Goal: Transaction & Acquisition: Purchase product/service

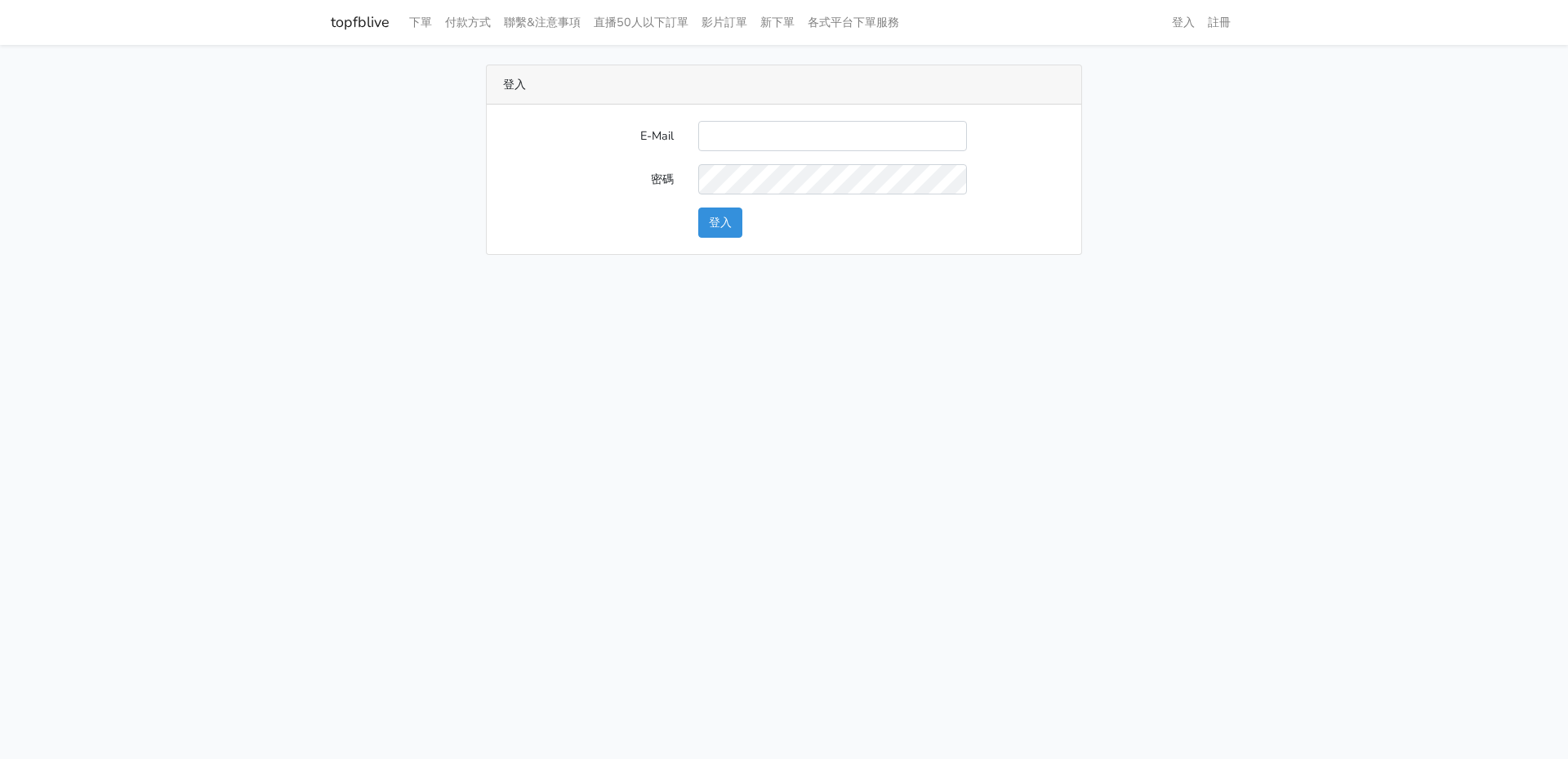
click at [768, 137] on input "E-Mail" at bounding box center [832, 136] width 269 height 31
type input "will@popola.co"
click at [721, 224] on button "登入" at bounding box center [720, 223] width 44 height 31
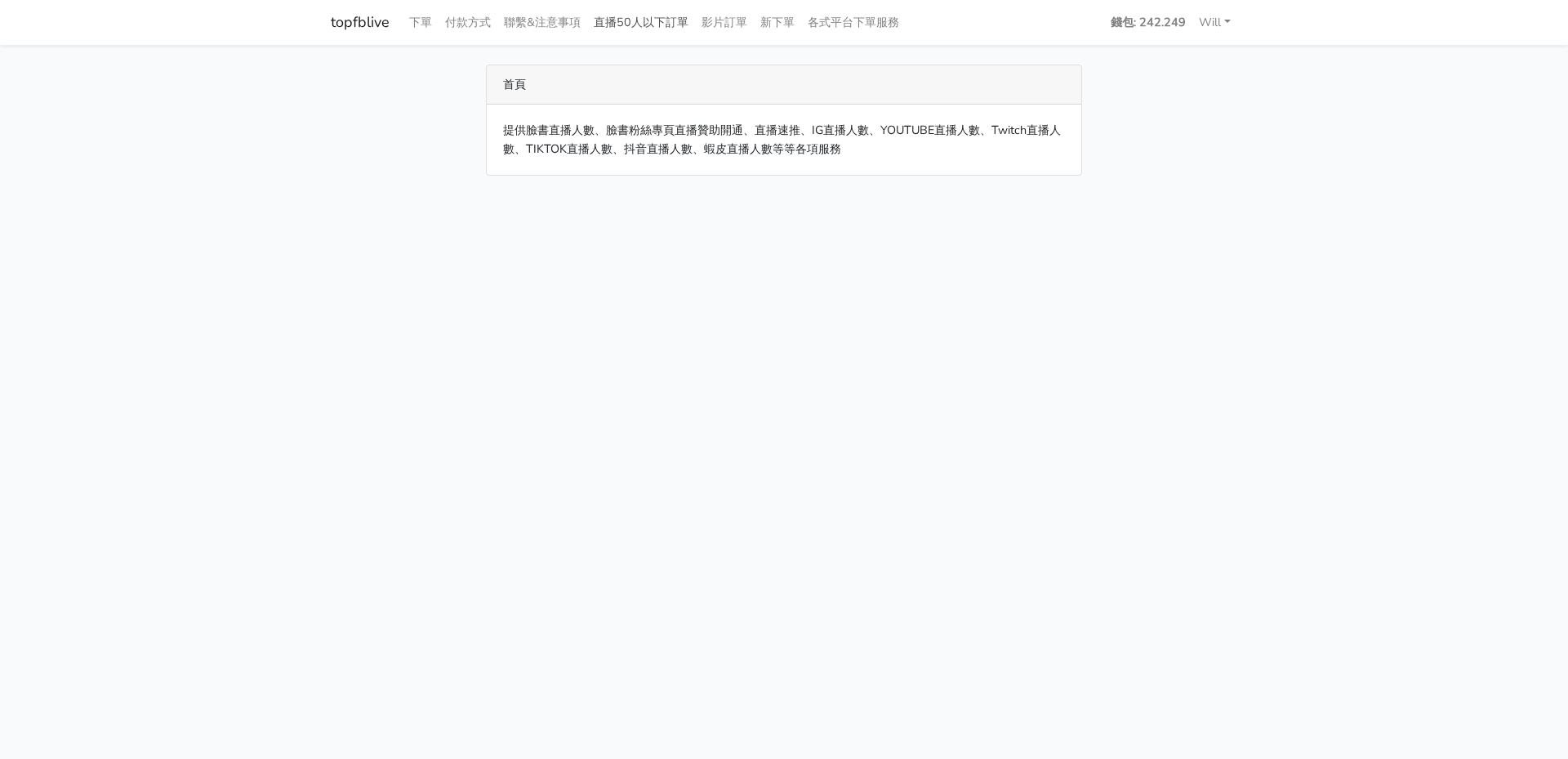
click at [620, 31] on link "直播50人以下訂單" at bounding box center [641, 22] width 108 height 32
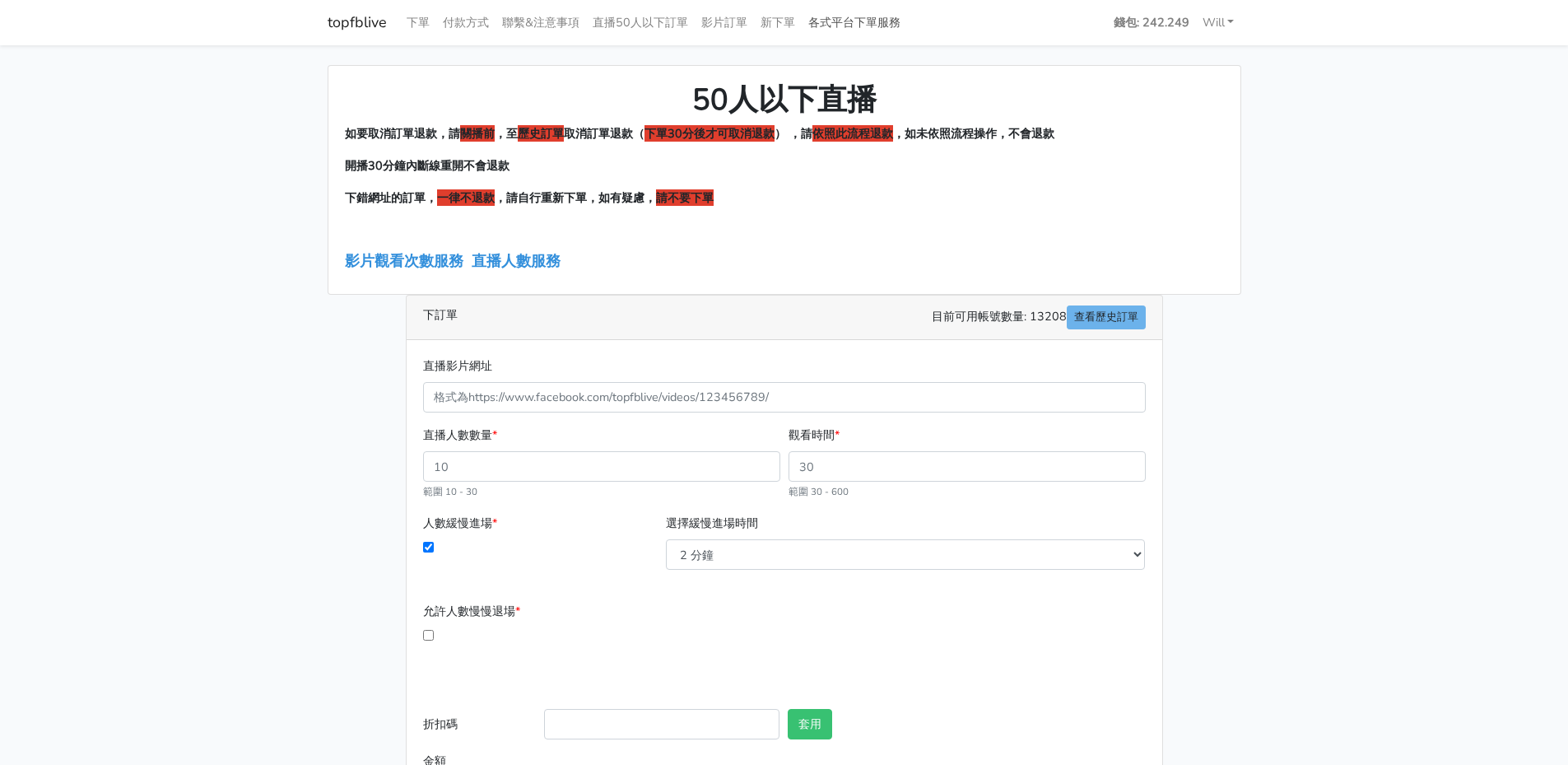
click at [873, 17] on link "各式平台下單服務" at bounding box center [854, 22] width 105 height 32
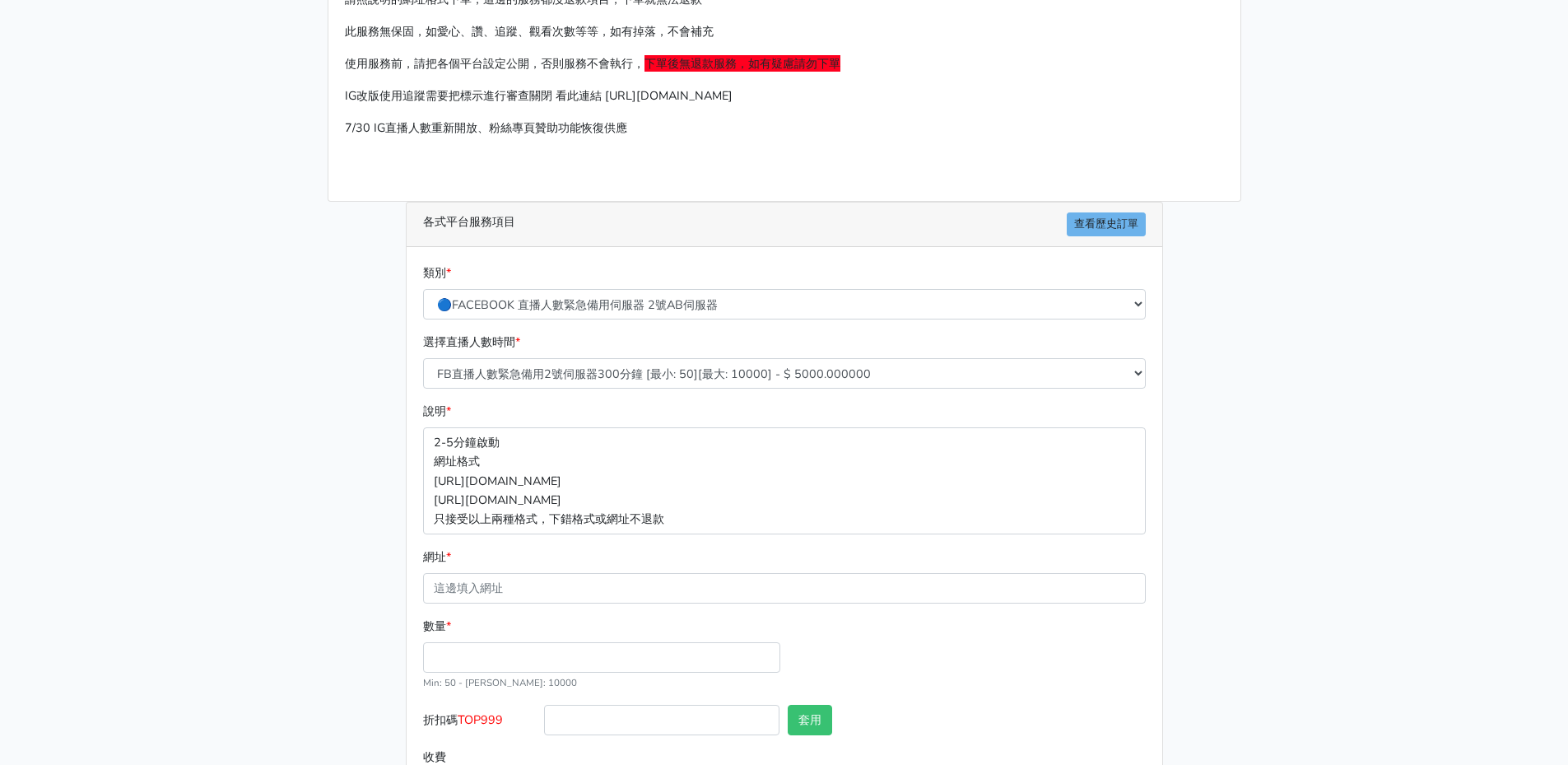
scroll to position [167, 0]
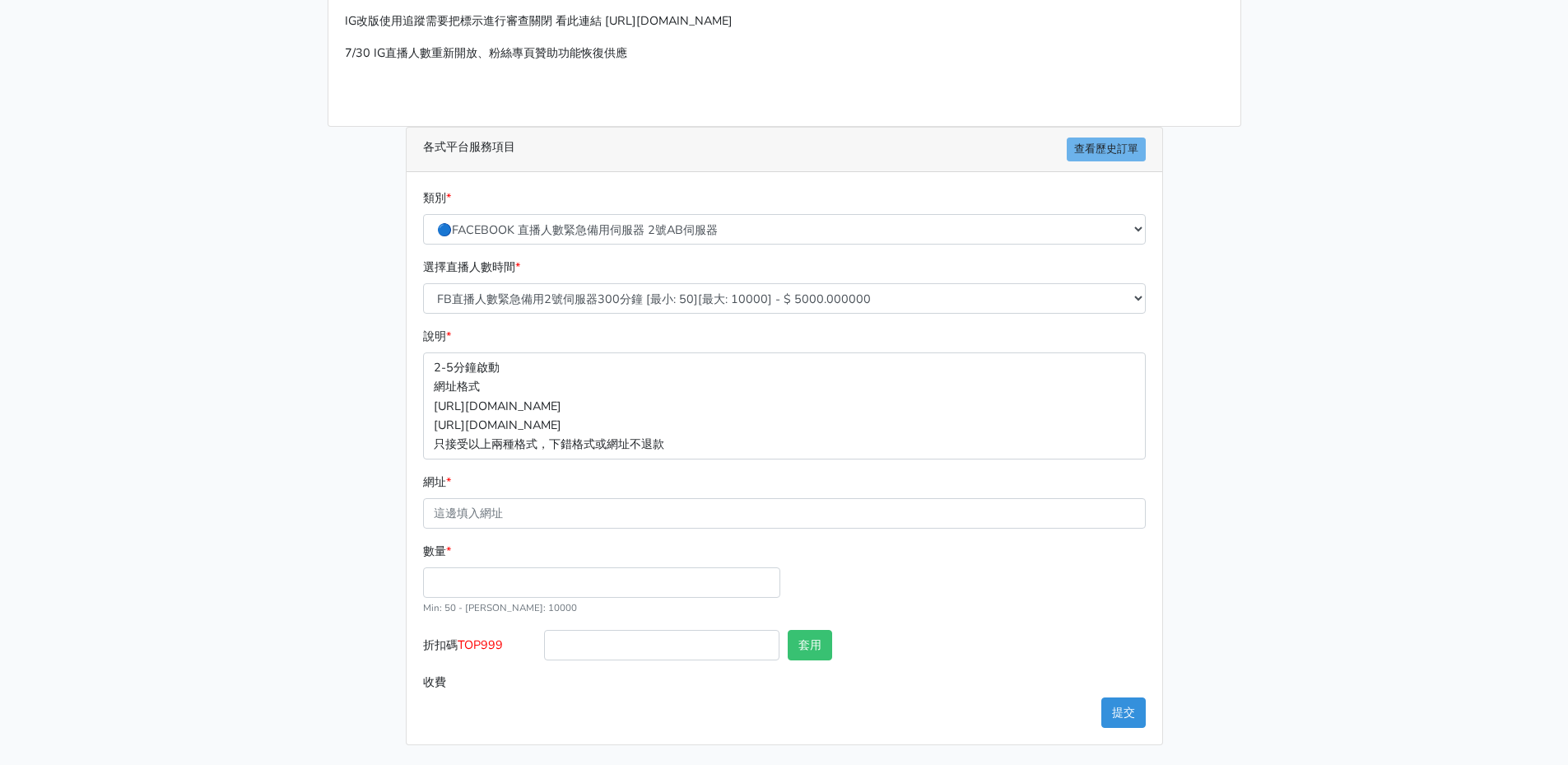
click at [698, 198] on div "類別 * 🔵FACEBOOK 直播人數緊急備用伺服器 2號AB伺服器 🔵FACEBOOK 網軍專用貼文留言 安全保密 🔵9/30 FACEBOOK 直播人數緩…" at bounding box center [784, 216] width 730 height 56
click at [689, 230] on select "🔵FACEBOOK 直播人數緊急備用伺服器 2號AB伺服器 🔵FACEBOOK 網軍專用貼文留言 安全保密 🔵9/30 FACEBOOK 直播人數緩慢進場緩慢…" at bounding box center [784, 230] width 722 height 31
select select "🌕IG 愛心 粉絲追蹤 影片觀看次數 短影片觀看次數"
click at [423, 214] on select "🔵FACEBOOK 直播人數緊急備用伺服器 2號AB伺服器 🔵FACEBOOK 網軍專用貼文留言 安全保密 🔵9/30 FACEBOOK 直播人數緩慢進場緩慢…" at bounding box center [784, 230] width 722 height 31
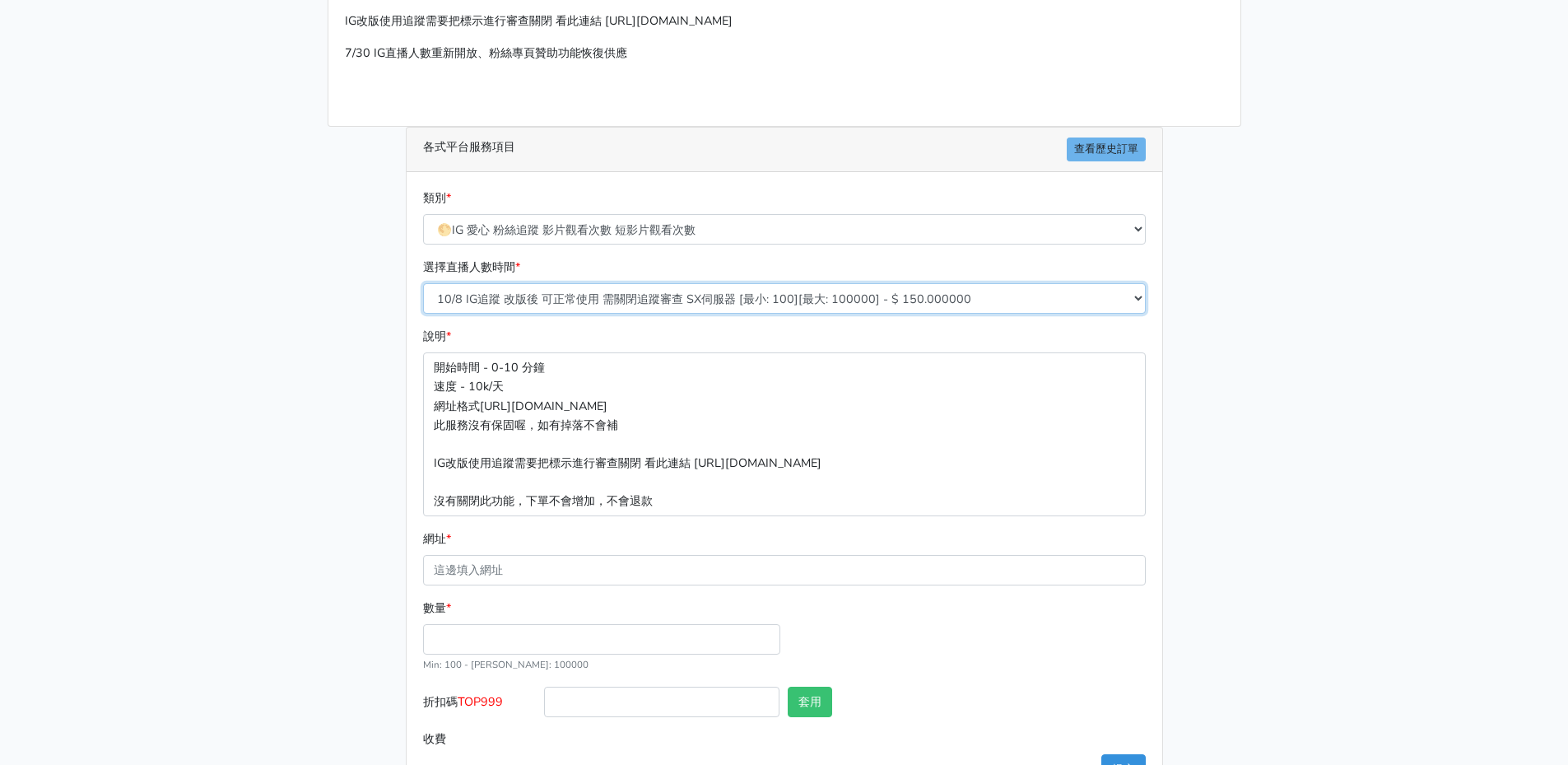
click at [716, 305] on select "10/8 IG追蹤 改版後 可正常使用 需關閉追蹤審查 SX伺服器 [最小: 100][最大: 100000] - $ 150.000000 IG貼文留言 J…" at bounding box center [784, 299] width 722 height 31
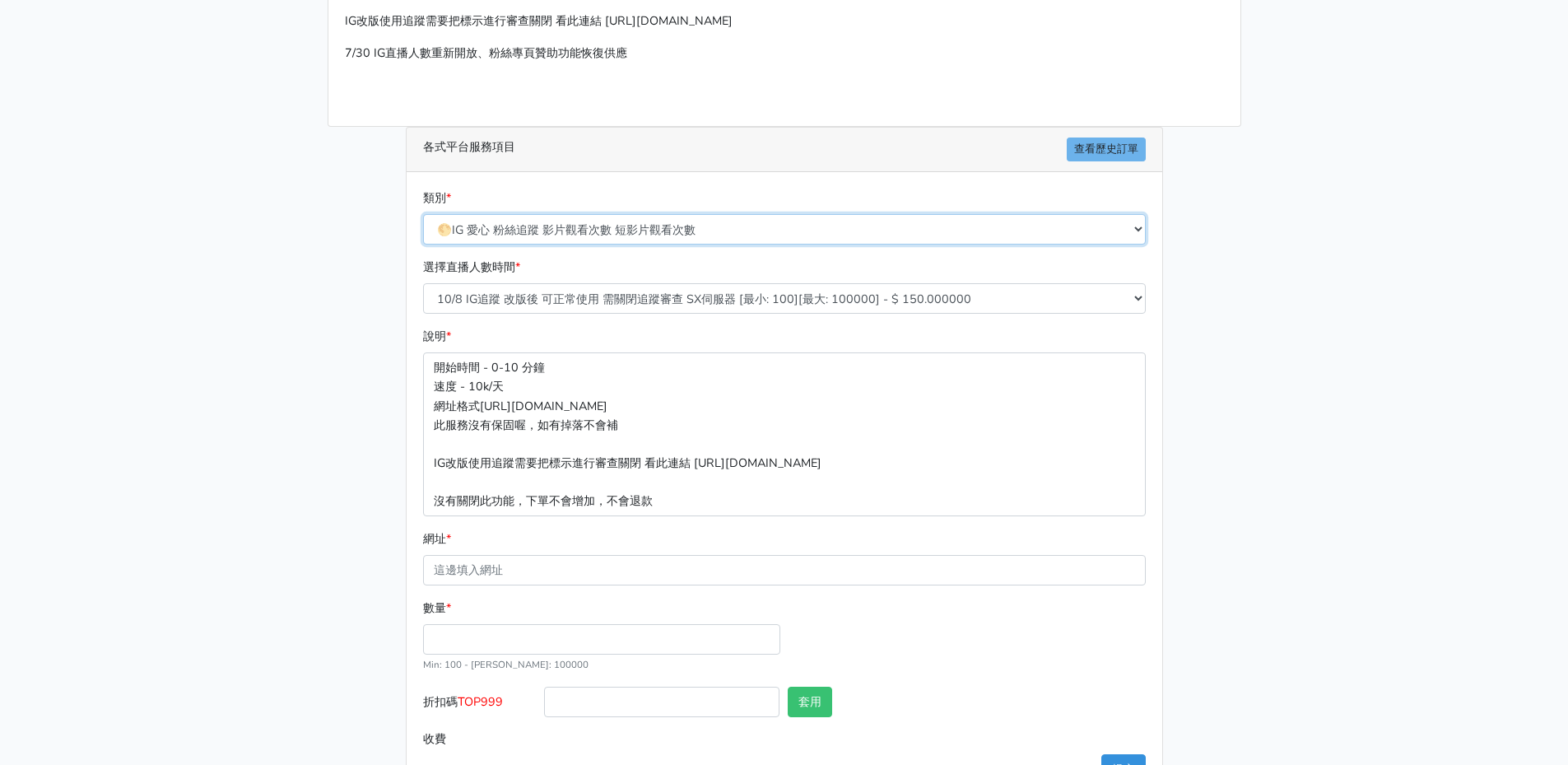
click at [742, 227] on select "🔵FACEBOOK 直播人數緊急備用伺服器 2號AB伺服器 🔵FACEBOOK 網軍專用貼文留言 安全保密 🔵9/30 FACEBOOK 直播人數緩慢進場緩慢…" at bounding box center [784, 230] width 722 height 31
click at [332, 489] on div "請照說明的網址格式下單，這邊的服務都沒退款項目，下單就無法退款 此服務無保固，如愛心、讚、追蹤、觀看次數等等，如有掉落，不會補充 使用服務前，請把各個平台設定…" at bounding box center [784, 350] width 938 height 904
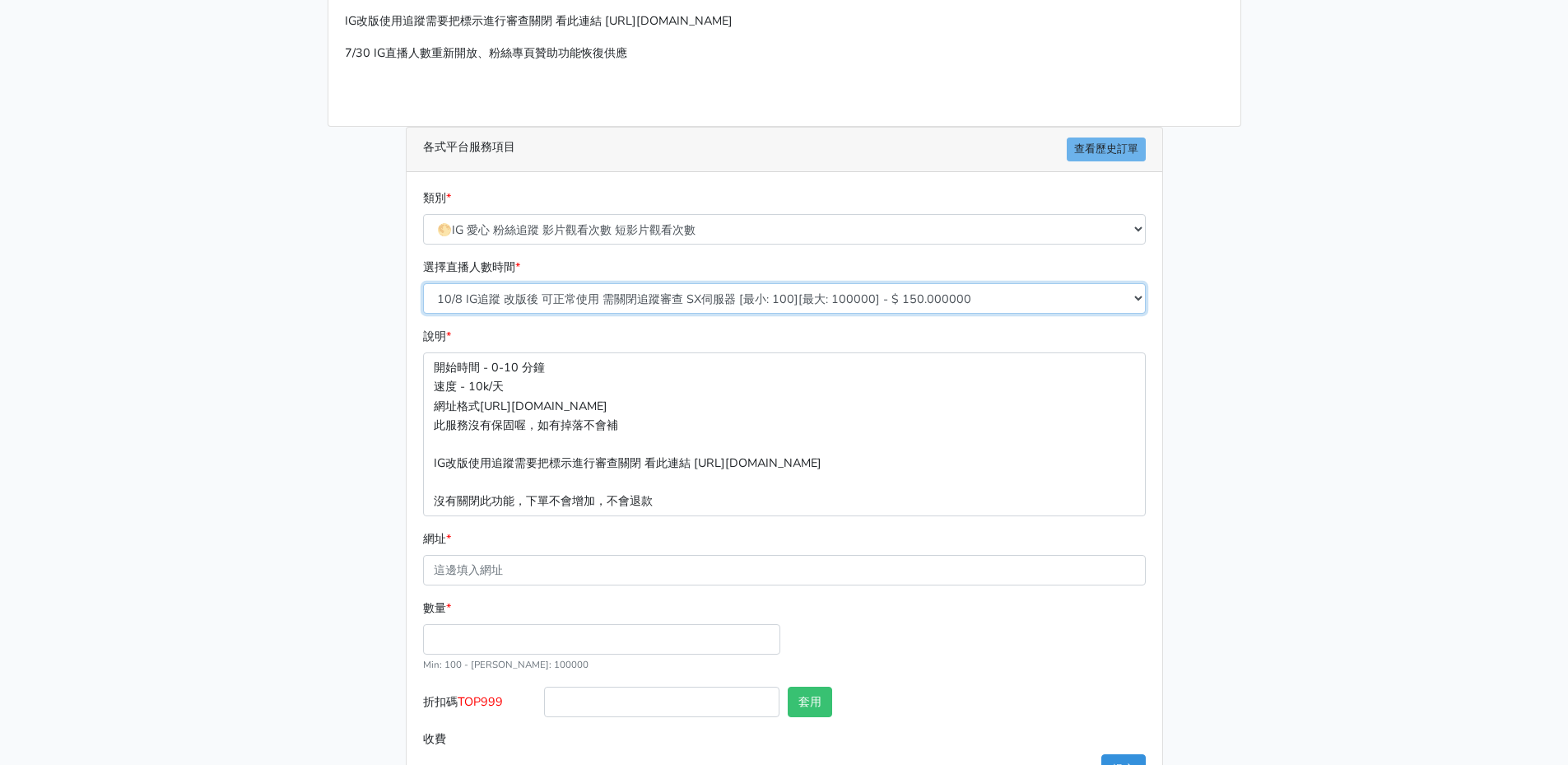
click at [728, 294] on select "10/8 IG追蹤 改版後 可正常使用 需關閉追蹤審查 SX伺服器 [最小: 100][最大: 100000] - $ 150.000000 IG貼文留言 J…" at bounding box center [784, 299] width 722 height 31
select select "377"
click at [423, 283] on select "10/8 IG追蹤 改版後 可正常使用 需關閉追蹤審查 SX伺服器 [最小: 100][最大: 100000] - $ 150.000000 IG貼文留言 J…" at bounding box center [784, 299] width 722 height 31
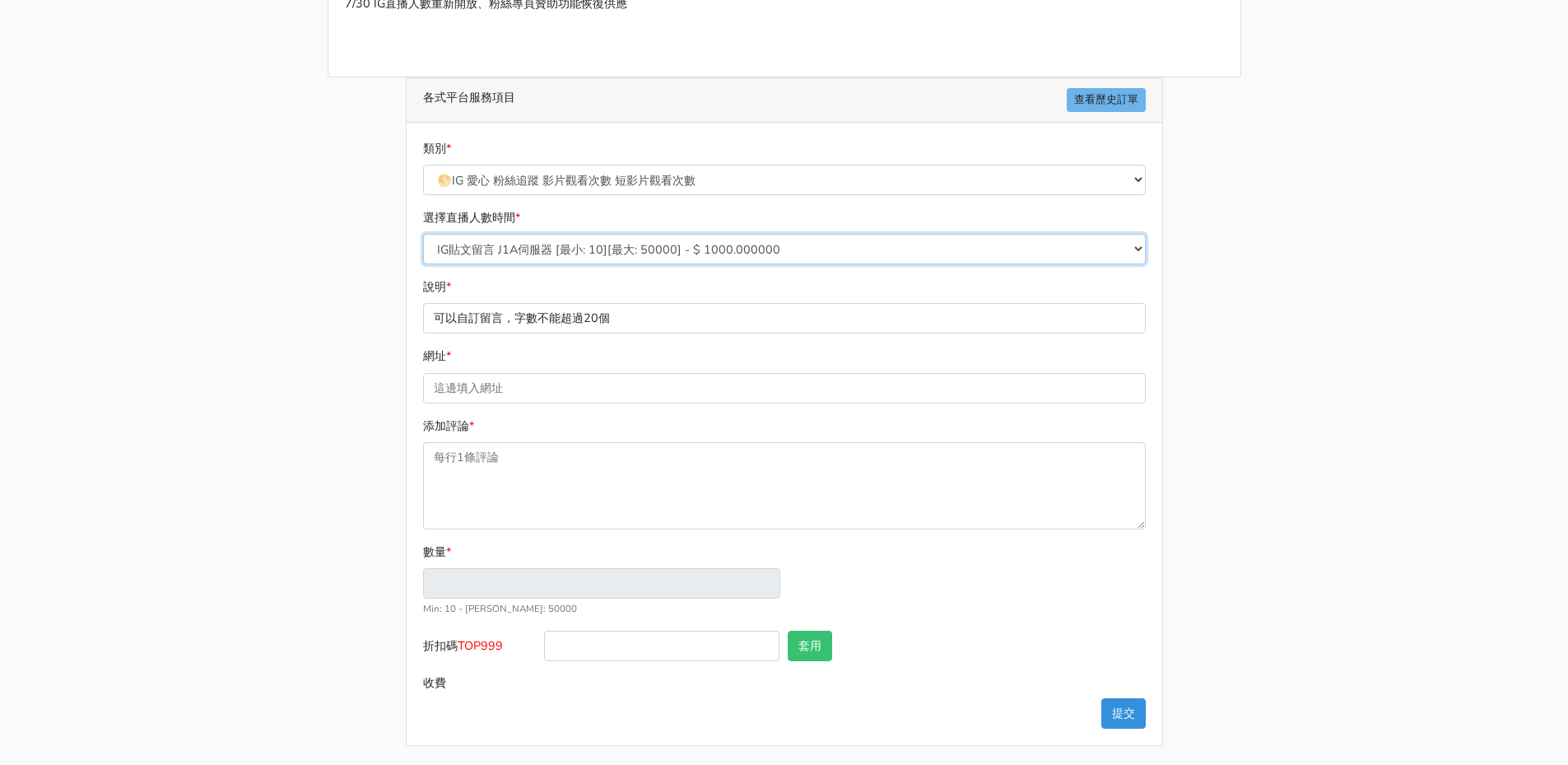
scroll to position [217, 0]
click at [752, 242] on select "10/8 IG追蹤 改版後 可正常使用 需關閉追蹤審查 SX伺服器 [最小: 100][最大: 100000] - $ 150.000000 IG貼文留言 J…" at bounding box center [784, 248] width 722 height 31
click at [750, 248] on select "10/8 IG追蹤 改版後 可正常使用 需關閉追蹤審查 SX伺服器 [最小: 100][最大: 100000] - $ 150.000000 IG貼文留言 J…" at bounding box center [784, 248] width 722 height 31
click at [504, 583] on input "數量 *" at bounding box center [601, 582] width 357 height 31
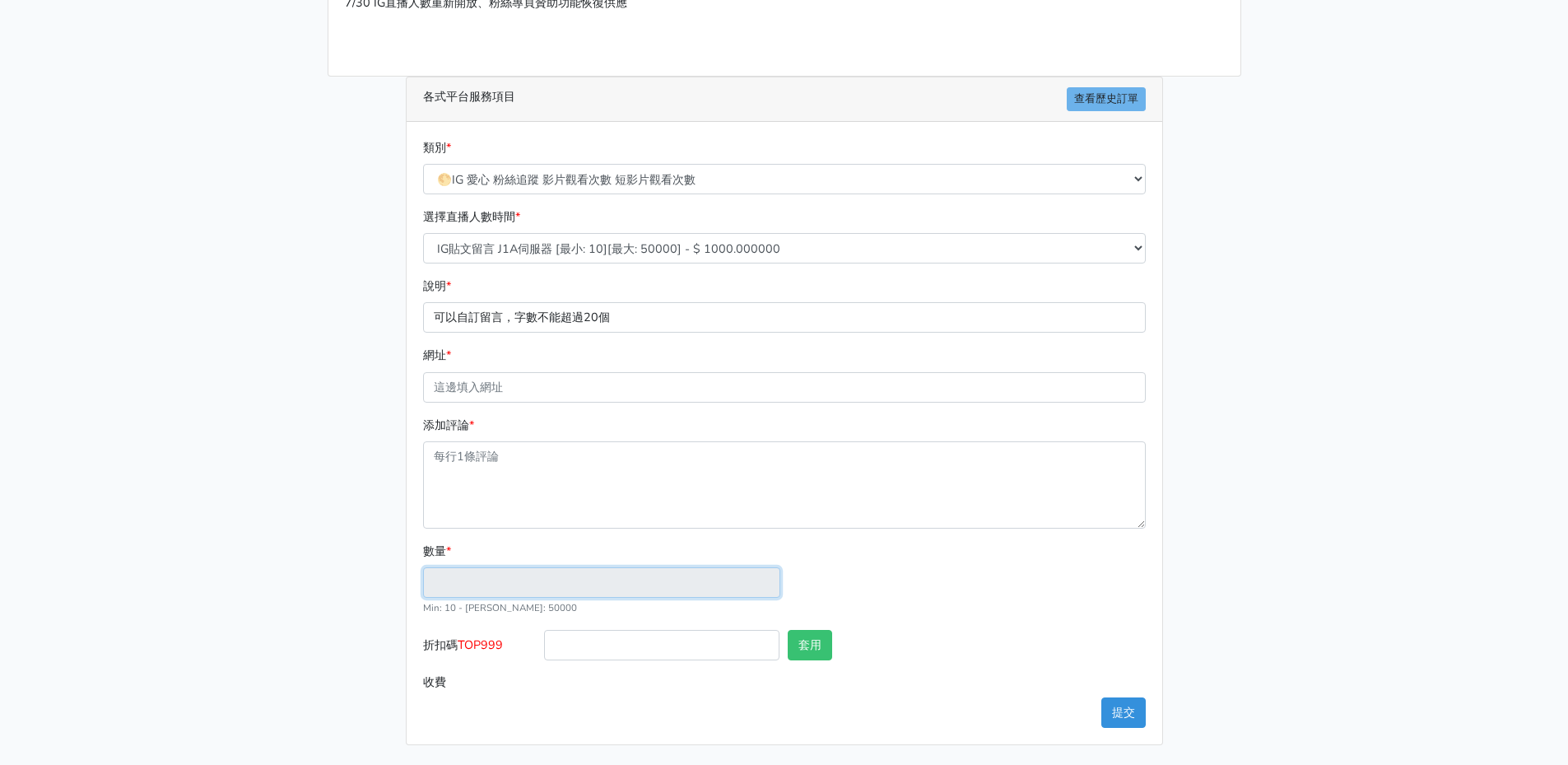
click at [504, 583] on input "數量 *" at bounding box center [601, 582] width 357 height 31
click at [617, 388] on input "網址 *" at bounding box center [784, 387] width 722 height 31
type input "1"
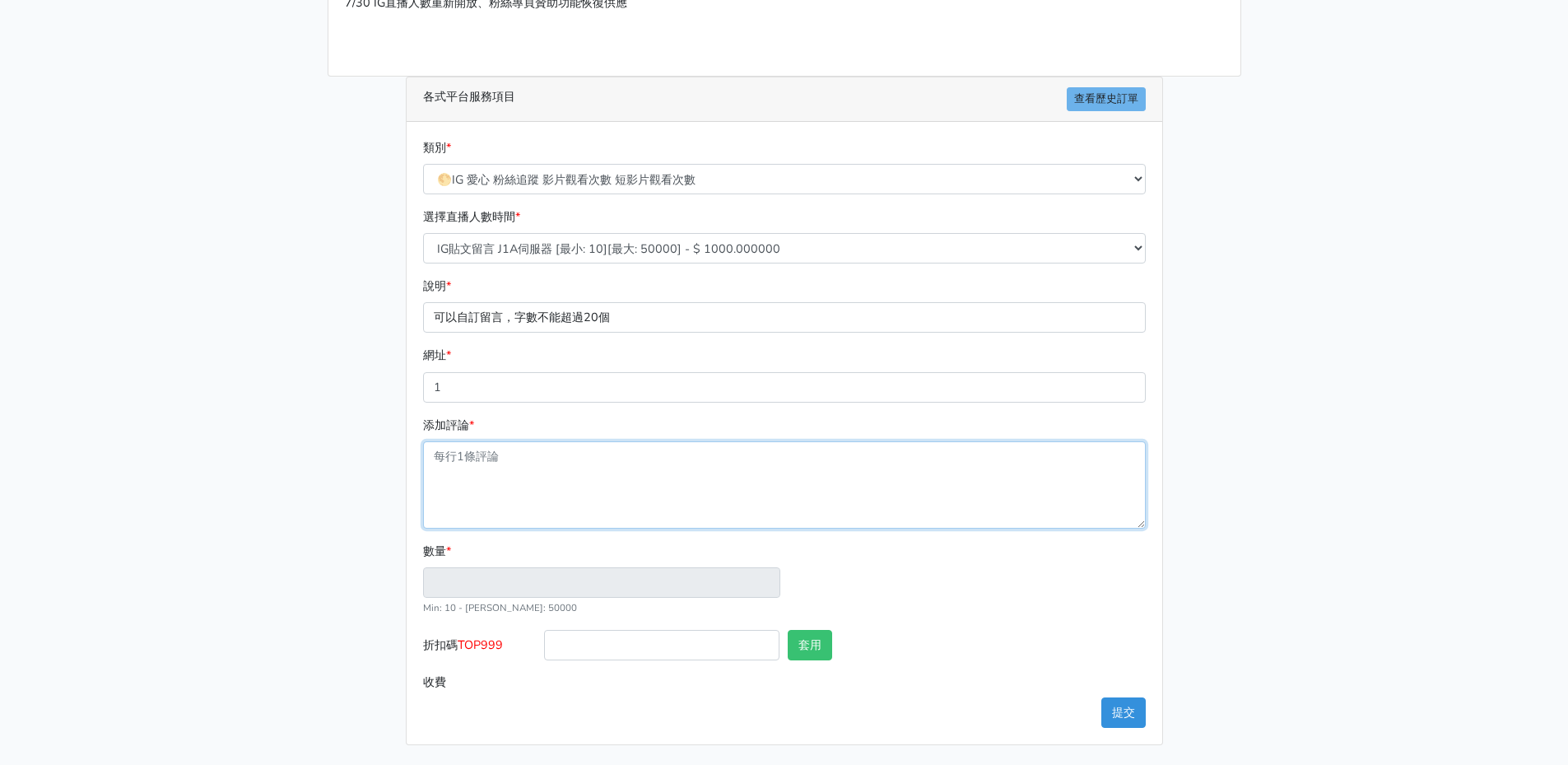
click at [548, 520] on textarea "添加評論 *" at bounding box center [784, 485] width 722 height 87
type textarea "1"
type input "1"
type input "1.000"
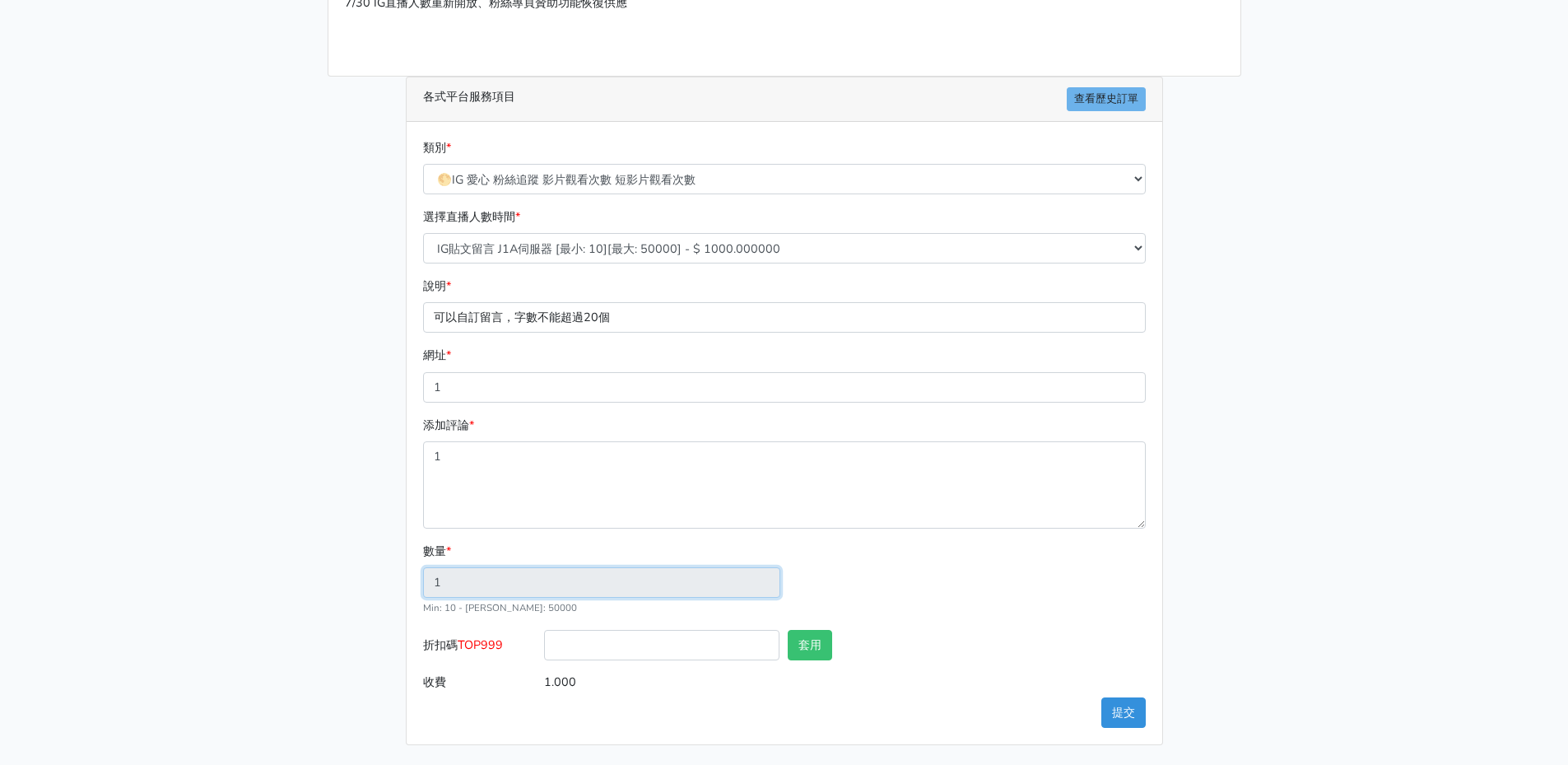
click at [516, 583] on input "1" at bounding box center [601, 582] width 357 height 31
click at [522, 586] on input "1" at bounding box center [601, 582] width 357 height 31
click at [580, 457] on textarea "1" at bounding box center [784, 485] width 722 height 87
type textarea "1 2"
type input "2"
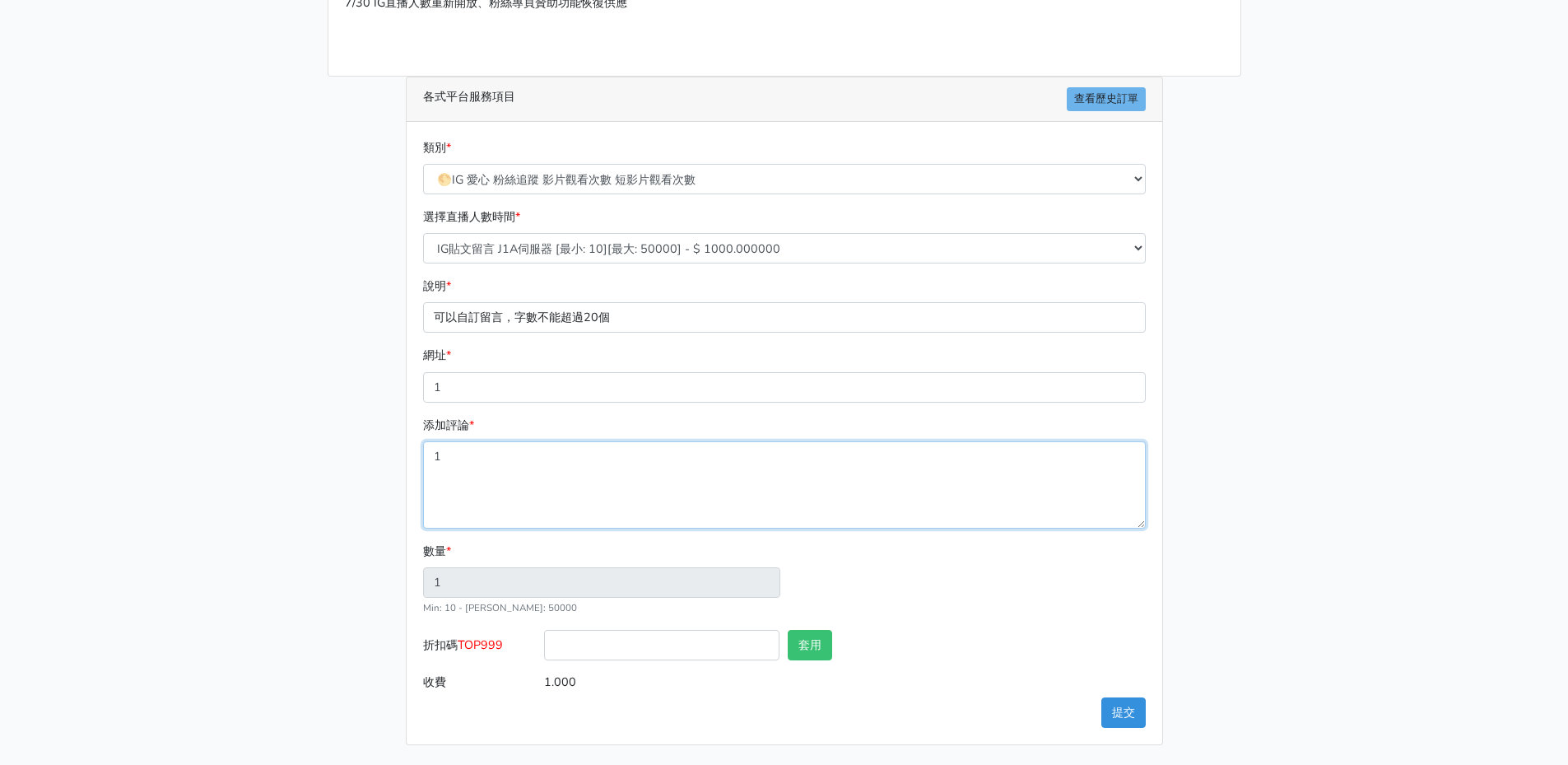
type input "2.000"
type textarea "1 2 3"
type input "3"
type input "3.000"
type textarea "1 2 3 4"
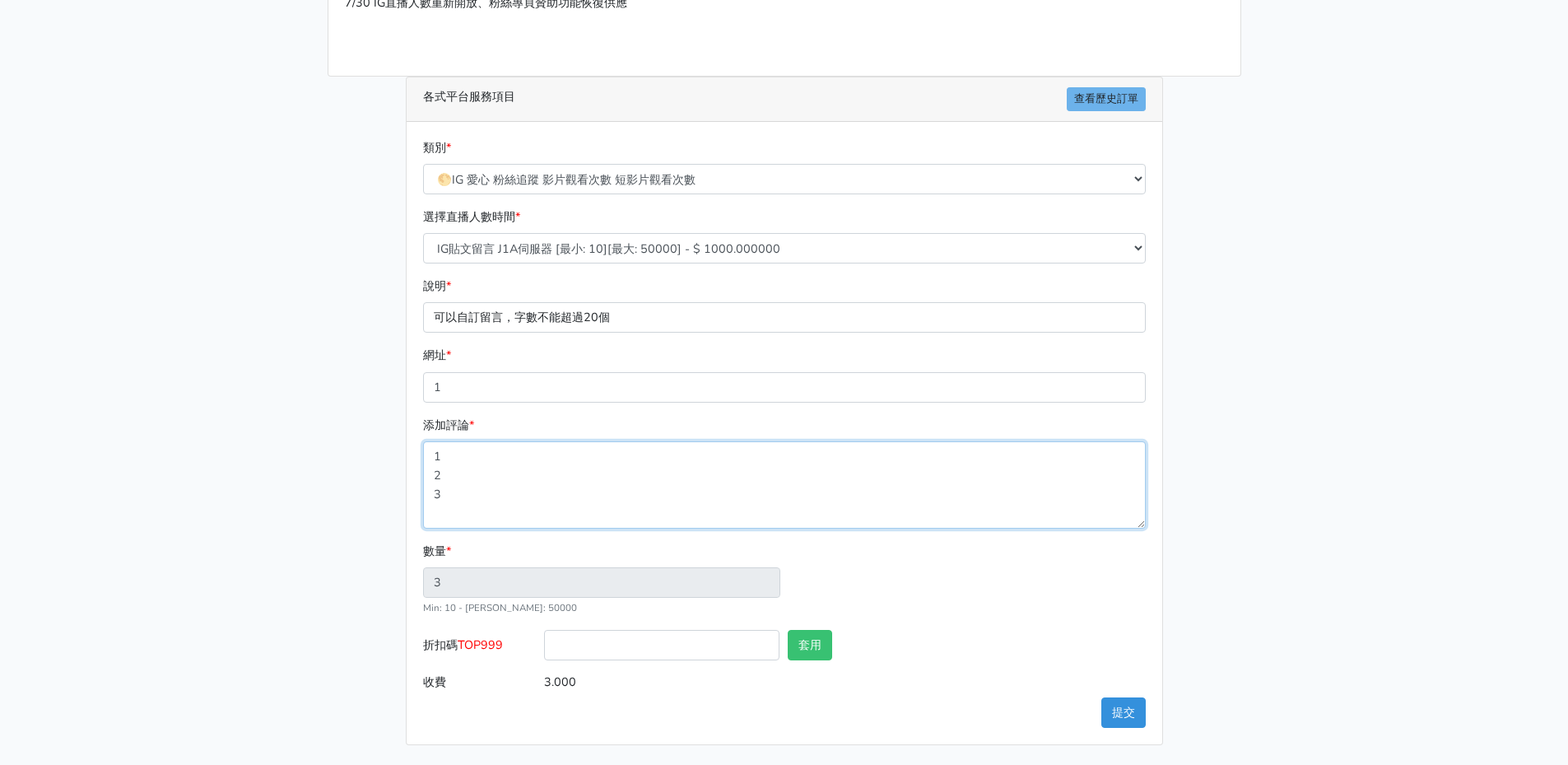
type input "4"
type input "4.000"
type textarea "1 2 3 4"
type input "5"
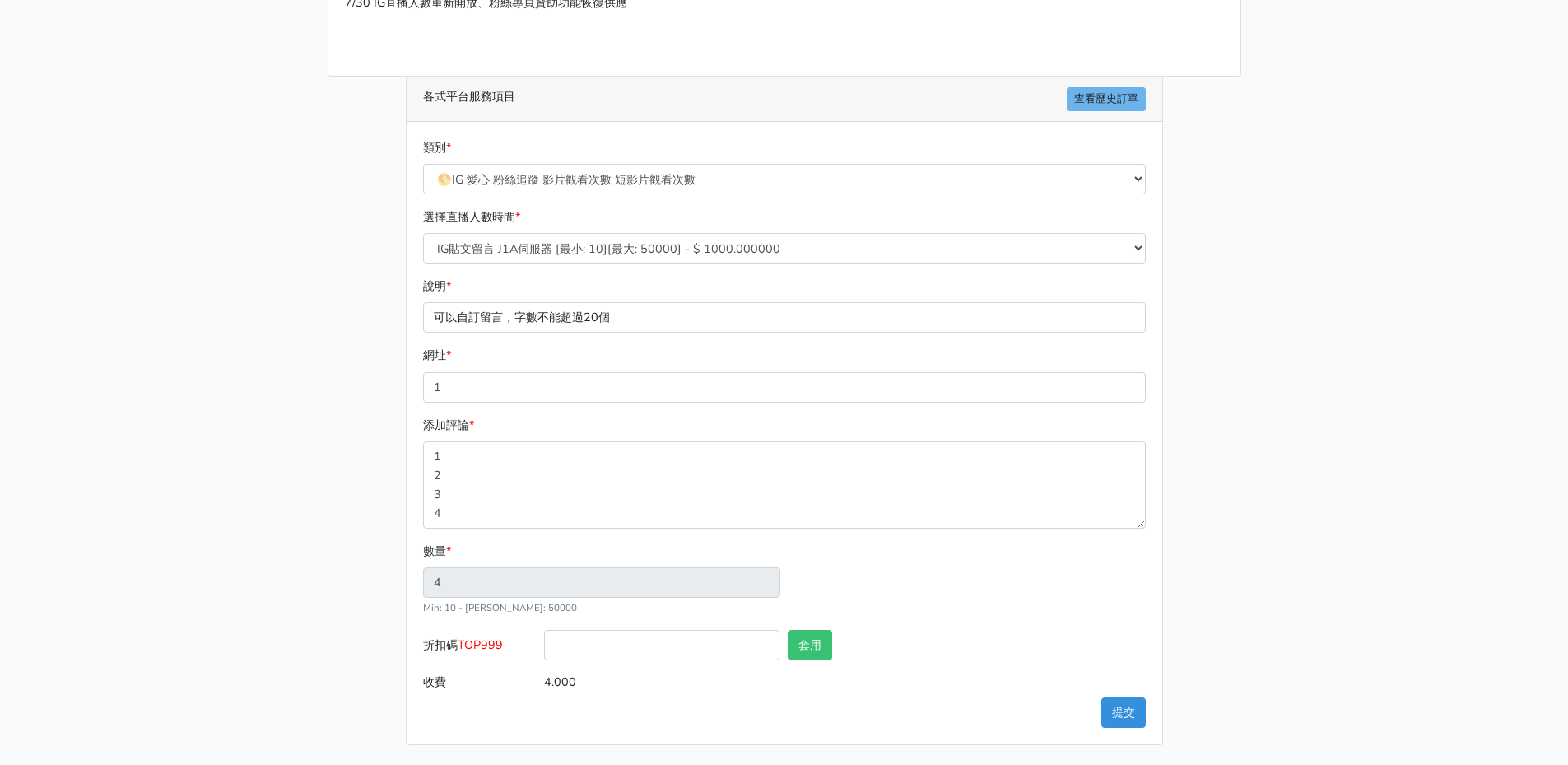
type input "5.000"
click at [814, 185] on select "🔵FACEBOOK 直播人數緊急備用伺服器 2號AB伺服器 🔵FACEBOOK 網軍專用貼文留言 安全保密 🔵9/30 FACEBOOK 直播人數緩慢進場緩慢…" at bounding box center [784, 179] width 722 height 31
select select "🌕IG短影片Reel愛心"
click at [423, 194] on select "🔵FACEBOOK 直播人數緊急備用伺服器 2號AB伺服器 🔵FACEBOOK 網軍專用貼文留言 安全保密 🔵9/30 FACEBOOK 直播人數緩慢進場緩慢…" at bounding box center [784, 179] width 722 height 31
type input "0.000"
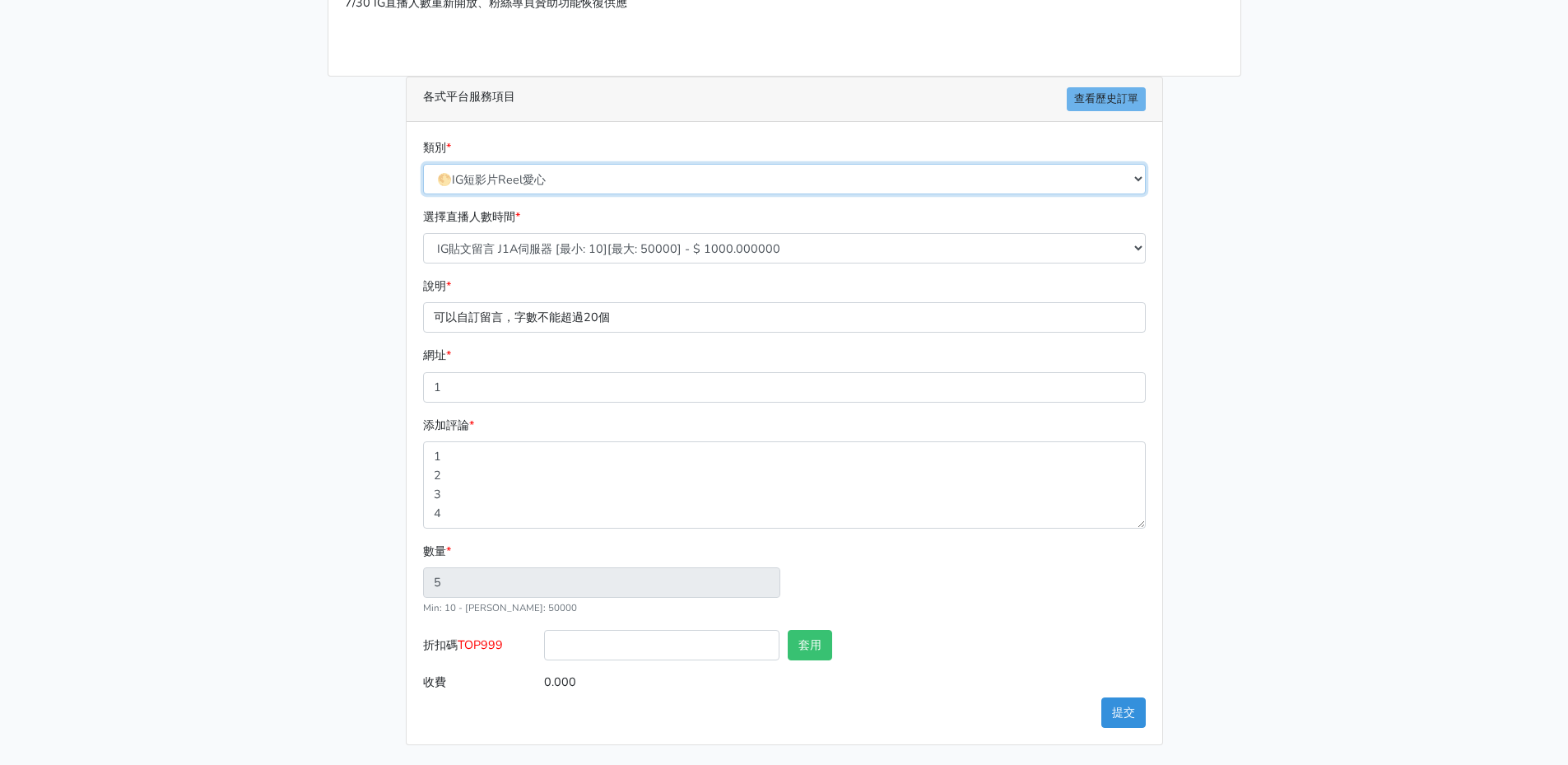
scroll to position [92, 0]
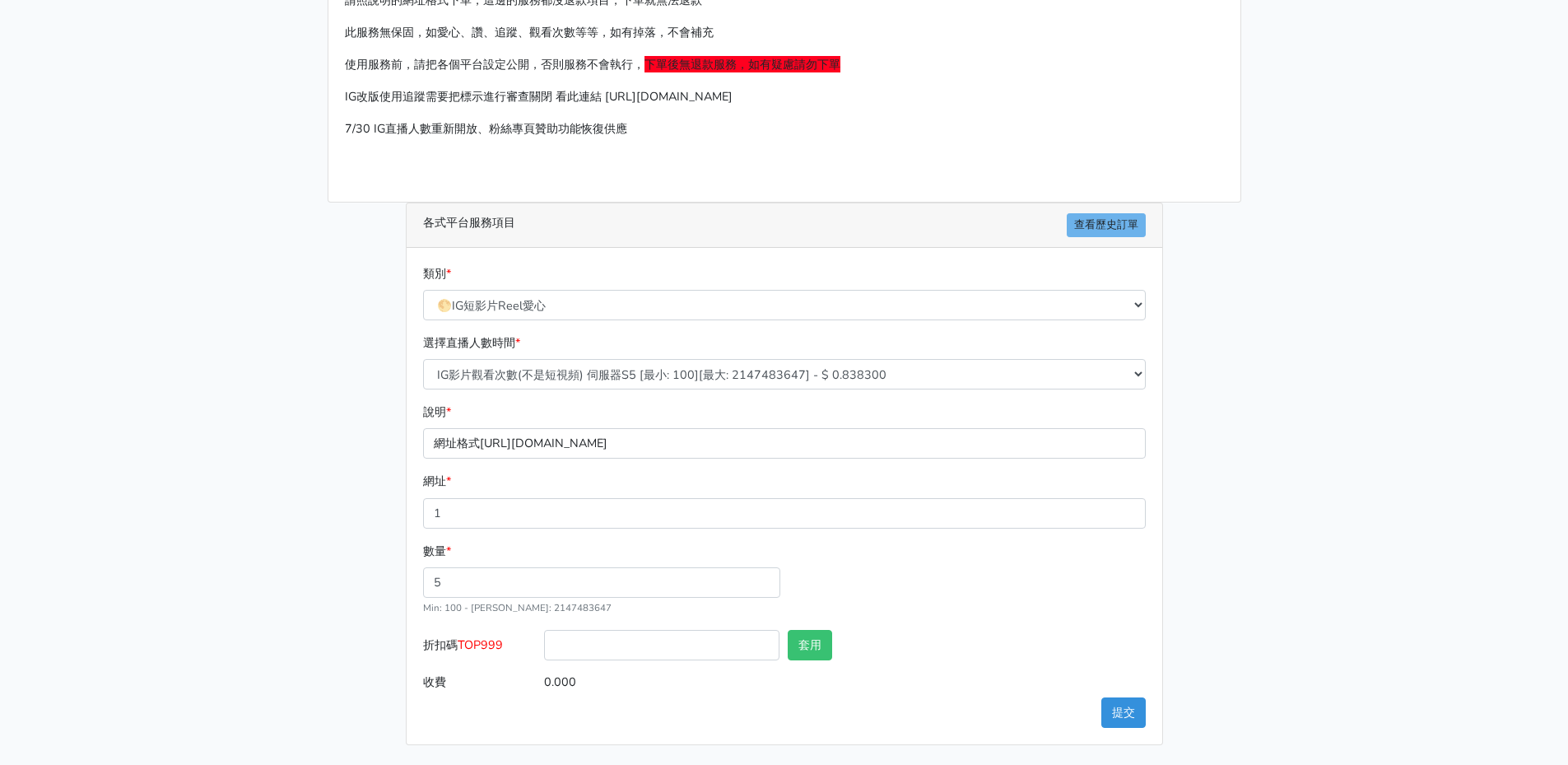
click at [659, 321] on div "類別 * 🔵FACEBOOK 直播人數緊急備用伺服器 2號AB伺服器 🔵FACEBOOK 網軍專用貼文留言 安全保密 🔵9/30 FACEBOOK 直播人數緩…" at bounding box center [784, 299] width 730 height 69
click at [672, 311] on select "🔵FACEBOOK 直播人數緊急備用伺服器 2號AB伺服器 🔵FACEBOOK 網軍專用貼文留言 安全保密 🔵9/30 FACEBOOK 直播人數緩慢進場緩慢…" at bounding box center [784, 305] width 722 height 31
select select "🌕IG 愛心 粉絲追蹤 影片觀看次數 短影片觀看次數"
click at [423, 290] on select "🔵FACEBOOK 直播人數緊急備用伺服器 2號AB伺服器 🔵FACEBOOK 網軍專用貼文留言 安全保密 🔵9/30 FACEBOOK 直播人數緩慢進場緩慢…" at bounding box center [784, 305] width 722 height 31
type input "0.750"
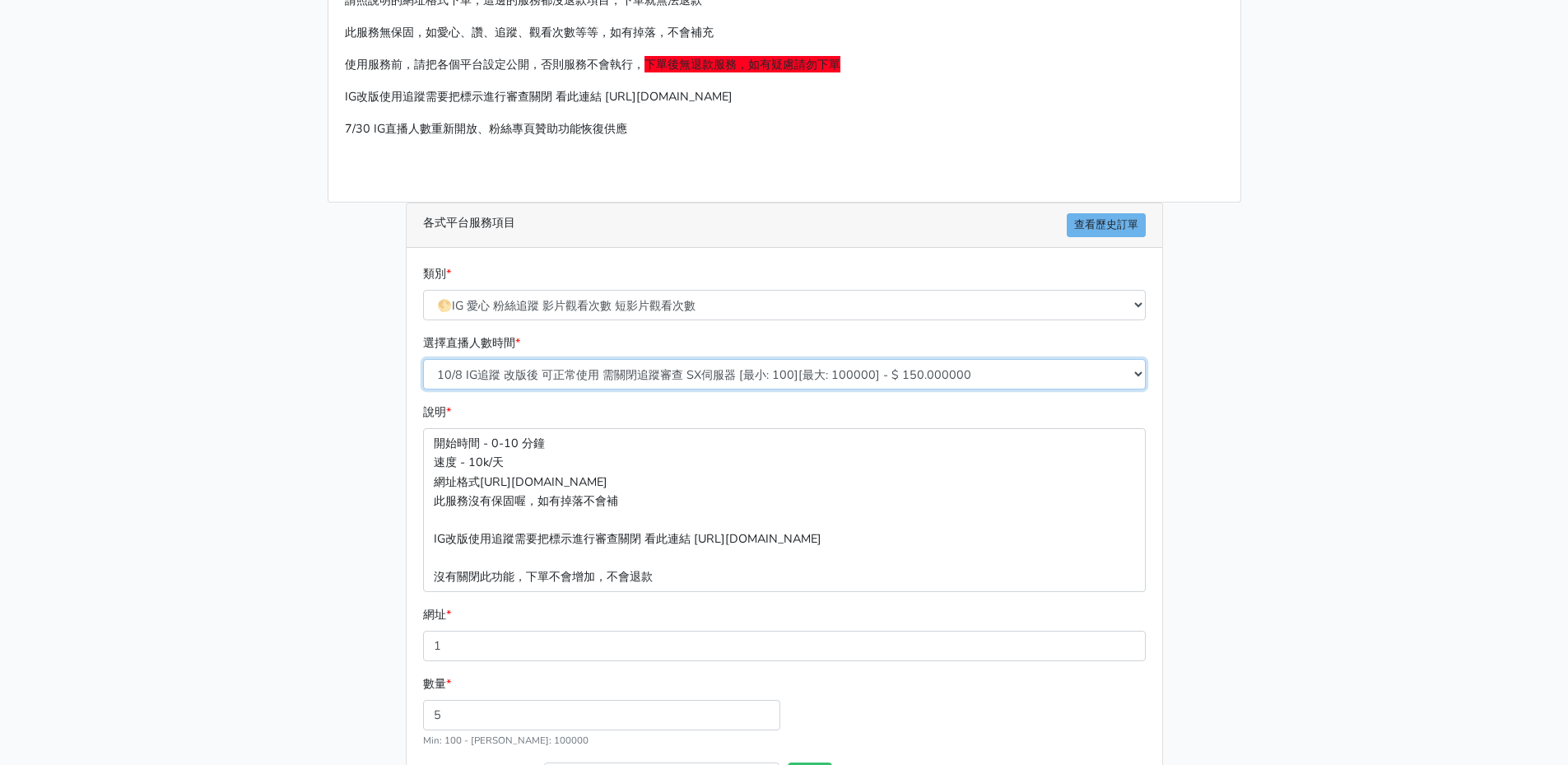
click at [669, 372] on select "10/8 IG追蹤 改版後 可正常使用 需關閉追蹤審查 SX伺服器 [最小: 100][最大: 100000] - $ 150.000000 IG貼文留言 J…" at bounding box center [784, 374] width 722 height 31
select select "630"
click at [423, 359] on select "10/8 IG追蹤 改版後 可正常使用 需關閉追蹤審查 SX伺服器 [最小: 100][最大: 100000] - $ 150.000000 IG貼文留言 J…" at bounding box center [784, 374] width 722 height 31
type input "0.150"
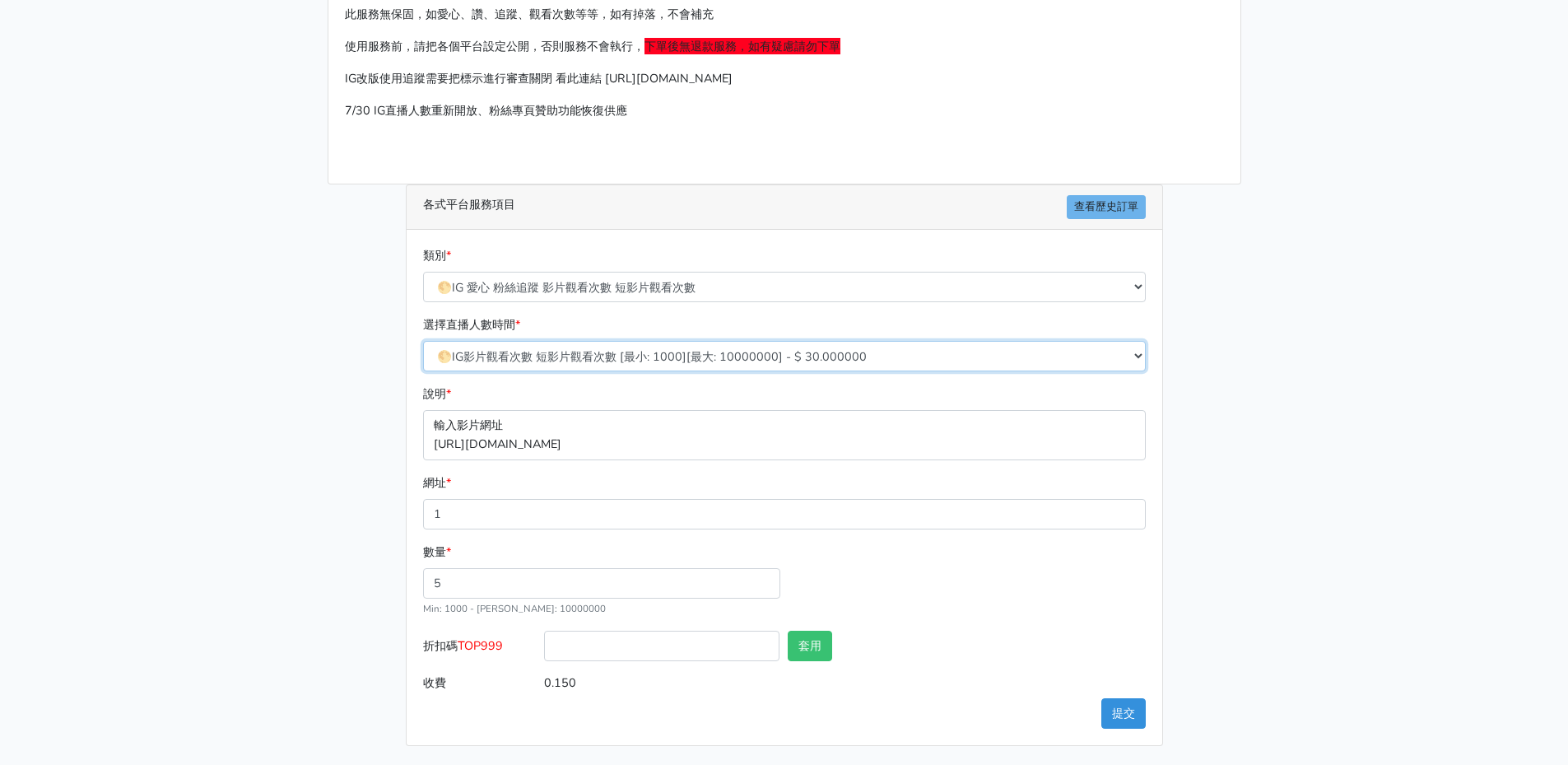
scroll to position [110, 0]
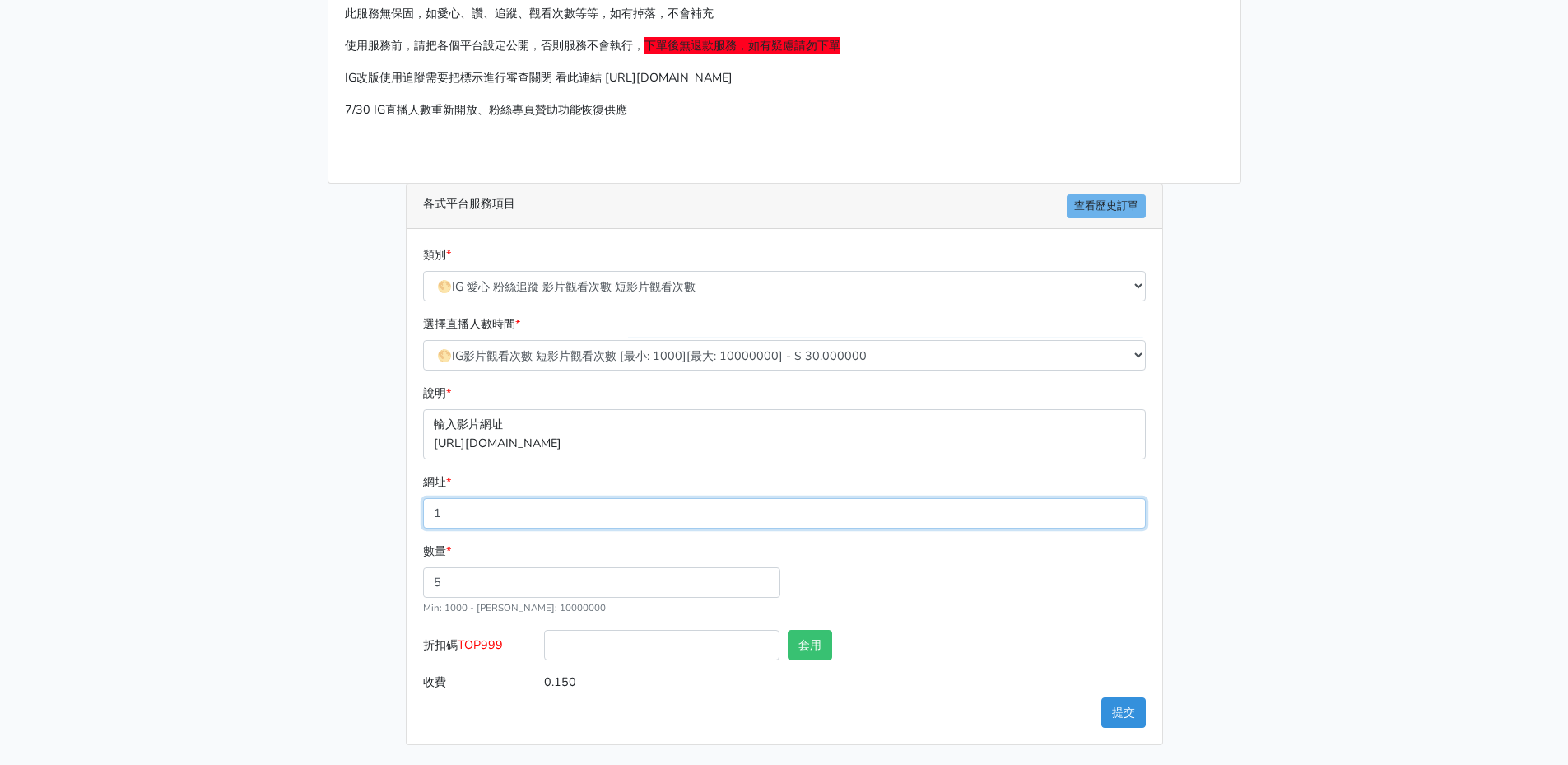
drag, startPoint x: 441, startPoint y: 512, endPoint x: 371, endPoint y: 503, distance: 70.6
click at [371, 503] on div "請照說明的網址格式下單，這邊的服務都沒退款項目，下單就無法退款 此服務無保固，如愛心、讚、追蹤、觀看次數等等，如有掉落，不會補充 使用服務前，請把各個平台設定…" at bounding box center [784, 350] width 938 height 790
click at [449, 576] on input "5" at bounding box center [601, 582] width 357 height 31
drag, startPoint x: 462, startPoint y: 581, endPoint x: 398, endPoint y: 580, distance: 64.0
click at [401, 581] on div "各式平台服務項目 查看歷史訂單 類別 * 🔵FACEBOOK 直播人數緊急備用伺服器 2號AB伺服器 🔵FACEBOOK 網軍專用貼文留言 安全保密 🔵9/3…" at bounding box center [784, 464] width 782 height 561
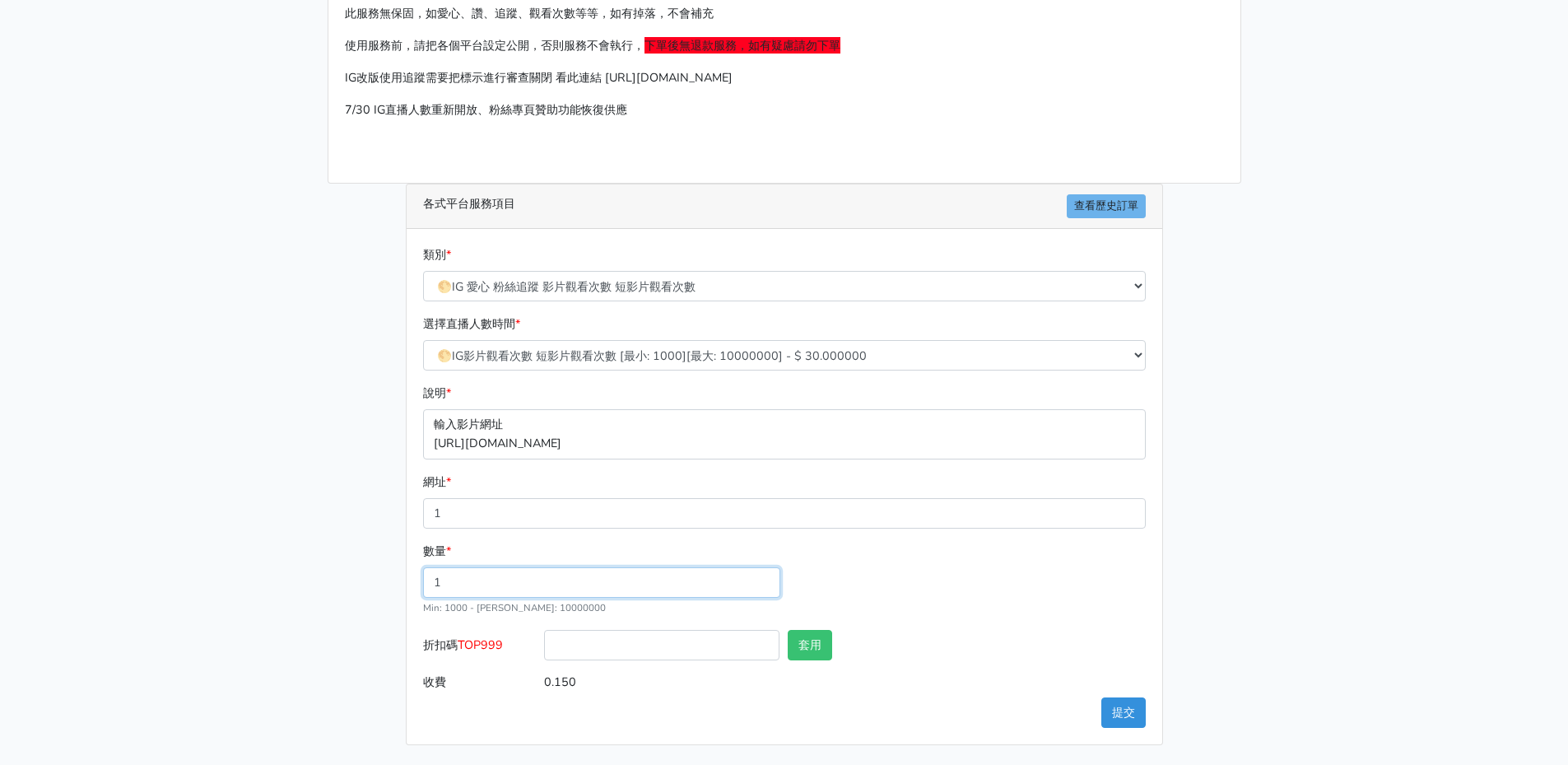
drag, startPoint x: 393, startPoint y: 581, endPoint x: 382, endPoint y: 581, distance: 11.0
click at [382, 581] on div "請照說明的網址格式下單，這邊的服務都沒退款項目，下單就無法退款 此服務無保固，如愛心、讚、追蹤、觀看次數等等，如有掉落，不會補充 使用服務前，請把各個平台設定…" at bounding box center [784, 350] width 938 height 790
type input "20000"
type input "600.000"
click at [332, 581] on div "請照說明的網址格式下單，這邊的服務都沒退款項目，下單就無法退款 此服務無保固，如愛心、讚、追蹤、觀看次數等等，如有掉落，不會補充 使用服務前，請把各個平台設定…" at bounding box center [784, 350] width 938 height 790
